Goal: Find specific page/section: Find specific page/section

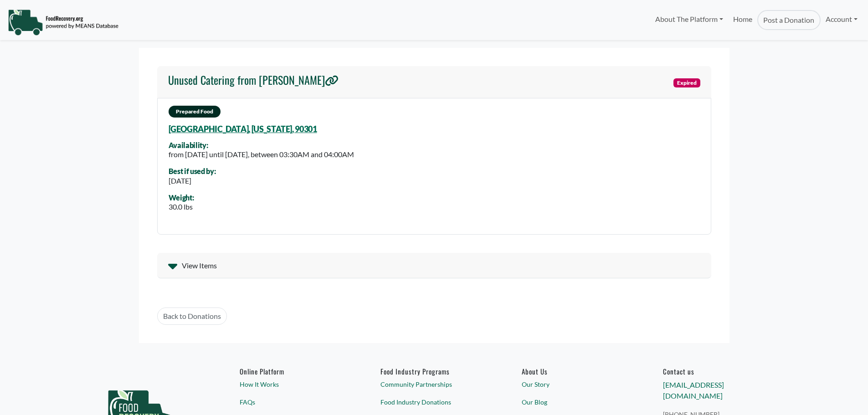
select select "Language Translate Widget"
click at [175, 263] on icon at bounding box center [172, 265] width 9 height 15
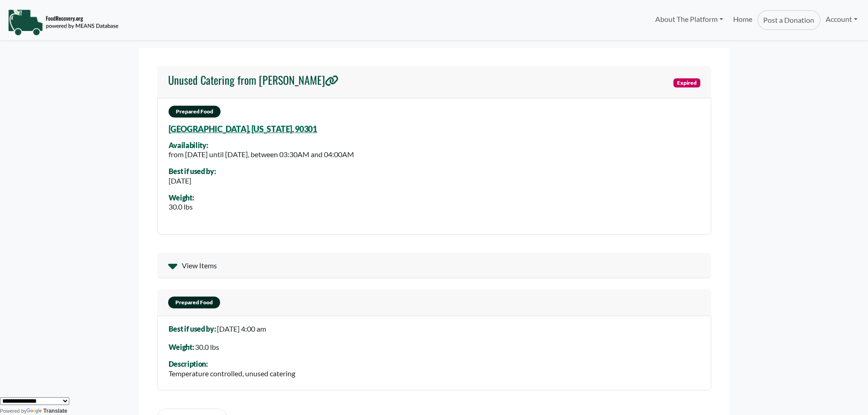
click at [174, 265] on icon at bounding box center [172, 266] width 9 height 5
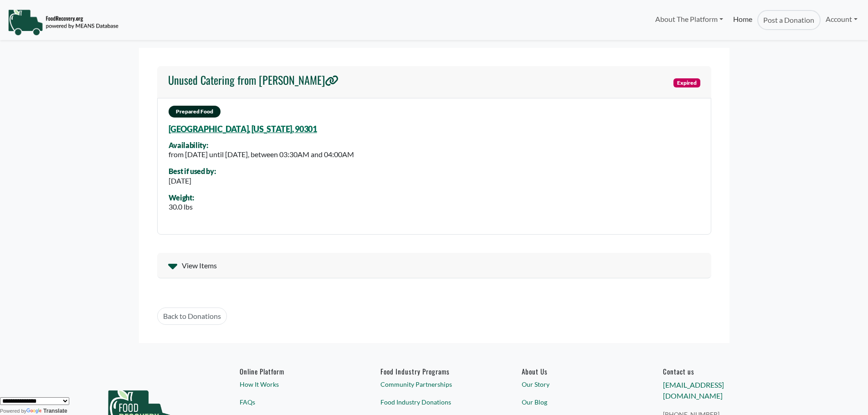
click at [742, 23] on link "Home" at bounding box center [742, 20] width 29 height 20
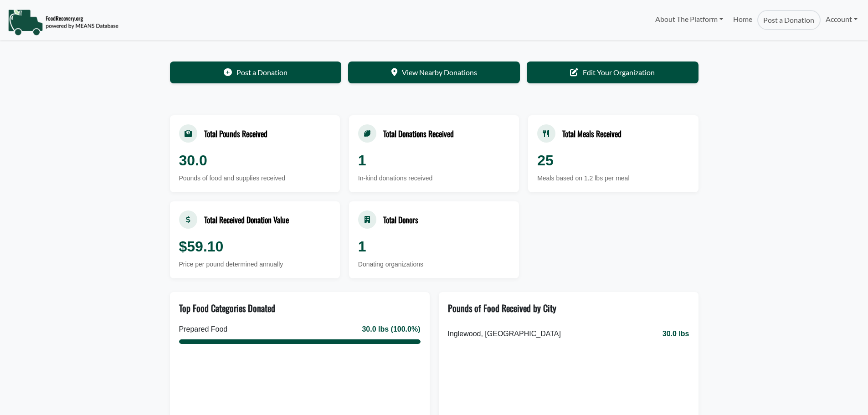
select select "Language Translate Widget"
click at [451, 77] on link "View Nearby Donations" at bounding box center [434, 72] width 172 height 22
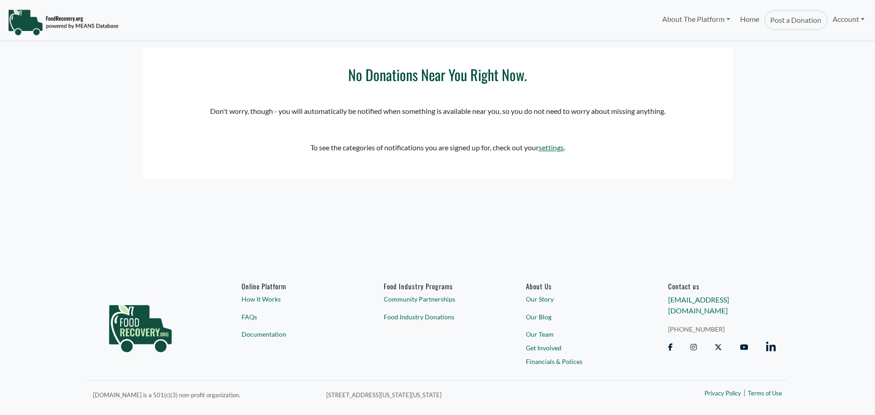
select select "Language Translate Widget"
